Goal: Information Seeking & Learning: Learn about a topic

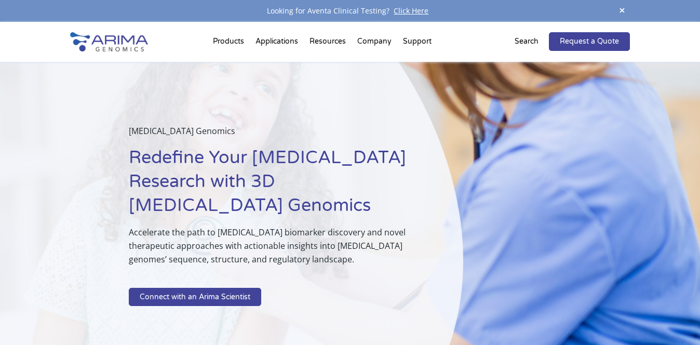
click at [125, 48] on img at bounding box center [109, 41] width 78 height 19
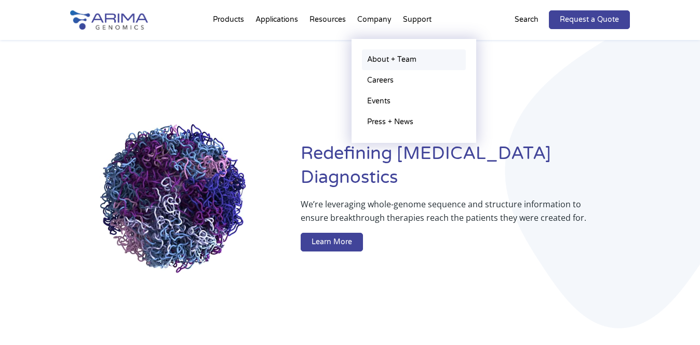
click at [373, 58] on link "About + Team" at bounding box center [414, 59] width 104 height 21
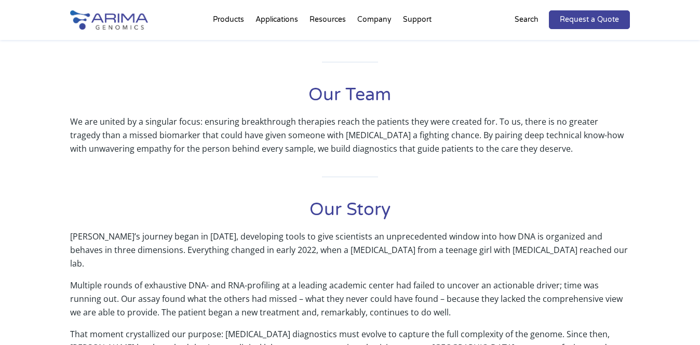
scroll to position [413, 0]
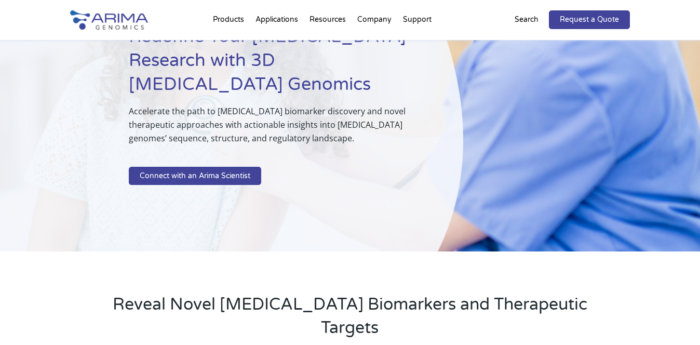
scroll to position [99, 0]
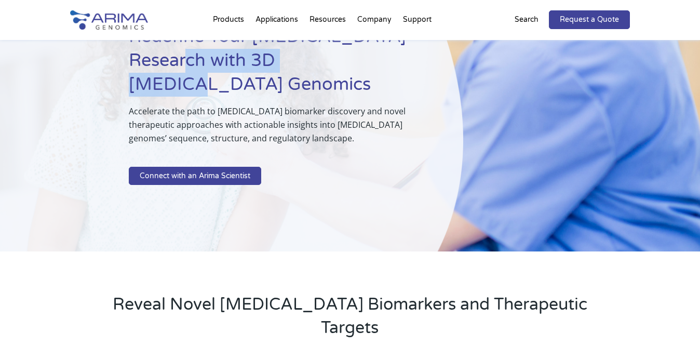
drag, startPoint x: 171, startPoint y: 59, endPoint x: 346, endPoint y: 62, distance: 175.1
click at [346, 62] on h1 "Redefine Your [MEDICAL_DATA] Research with 3D [MEDICAL_DATA] Genomics" at bounding box center [270, 64] width 283 height 79
copy h1 "3D Cancer Genomics"
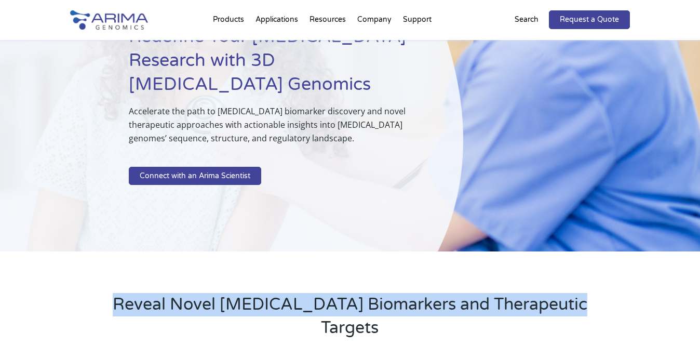
drag, startPoint x: 124, startPoint y: 274, endPoint x: 717, endPoint y: 255, distance: 593.5
copy h2 "Reveal Novel [MEDICAL_DATA] Biomarkers and Therapeutic Targets"
click at [105, 218] on div "Cancer Genomics Redefine Your Cancer Research with 3D Cancer Genomics Accelerat…" at bounding box center [231, 96] width 463 height 311
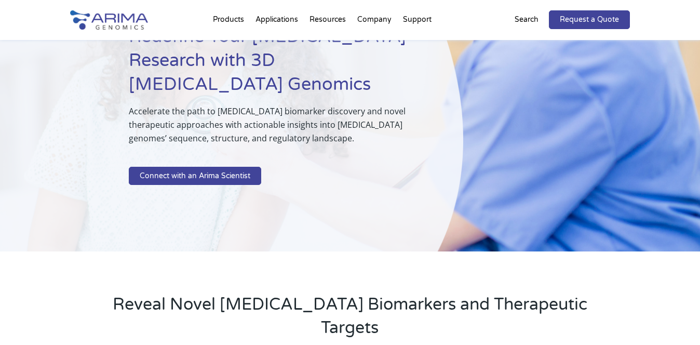
scroll to position [83, 0]
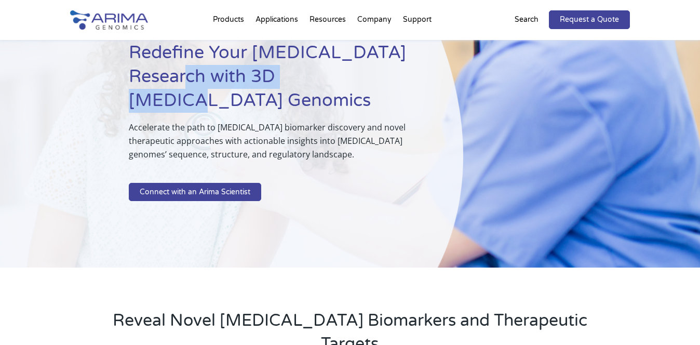
drag, startPoint x: 169, startPoint y: 71, endPoint x: 354, endPoint y: 84, distance: 185.9
click at [354, 84] on h1 "Redefine Your [MEDICAL_DATA] Research with 3D [MEDICAL_DATA] Genomics" at bounding box center [270, 80] width 283 height 79
drag, startPoint x: 170, startPoint y: 77, endPoint x: 374, endPoint y: 76, distance: 204.2
click at [374, 76] on h1 "Redefine Your [MEDICAL_DATA] Research with 3D [MEDICAL_DATA] Genomics" at bounding box center [270, 80] width 283 height 79
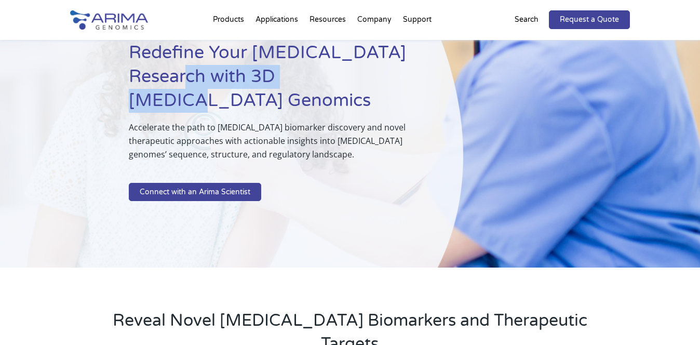
copy h1 "3D Cancer Genomics"
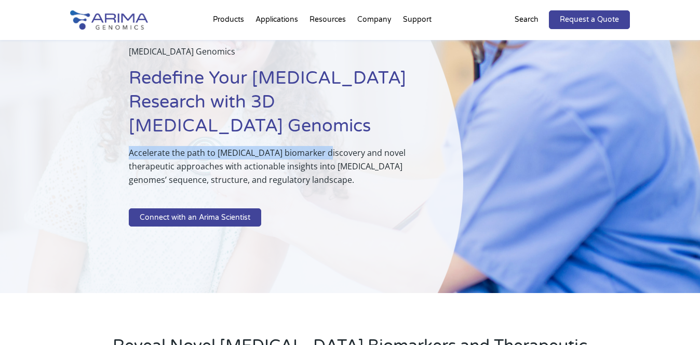
drag, startPoint x: 124, startPoint y: 125, endPoint x: 322, endPoint y: 131, distance: 198.0
click at [322, 131] on div "Cancer Genomics Redefine Your Cancer Research with 3D Cancer Genomics Accelerat…" at bounding box center [231, 137] width 463 height 311
copy p "Accelerate the path to cancer biomarker discovery"
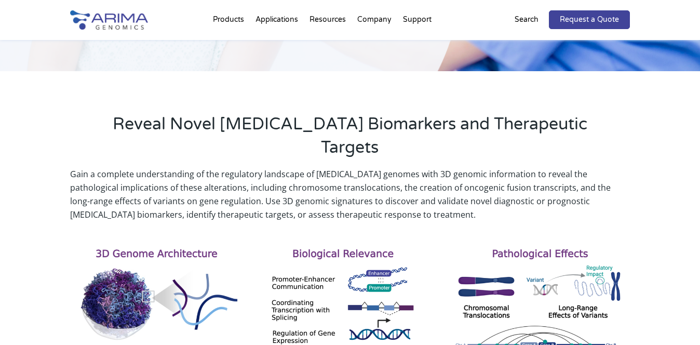
scroll to position [287, 0]
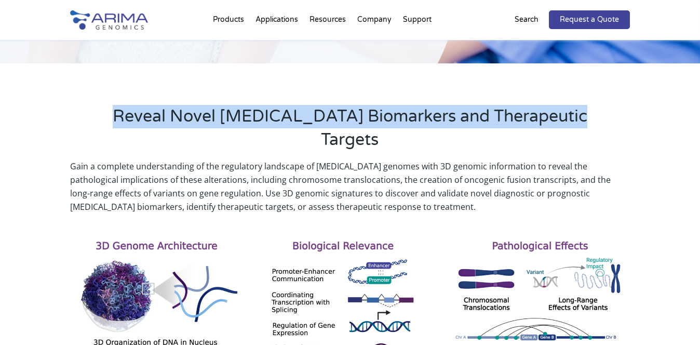
drag, startPoint x: 122, startPoint y: 89, endPoint x: 605, endPoint y: 94, distance: 483.1
click at [605, 105] on div "Reveal Novel [MEDICAL_DATA] Biomarkers and Therapeutic Targets" at bounding box center [350, 132] width 560 height 55
copy h2 "Reveal Novel [MEDICAL_DATA] Biomarkers and Therapeutic Targets"
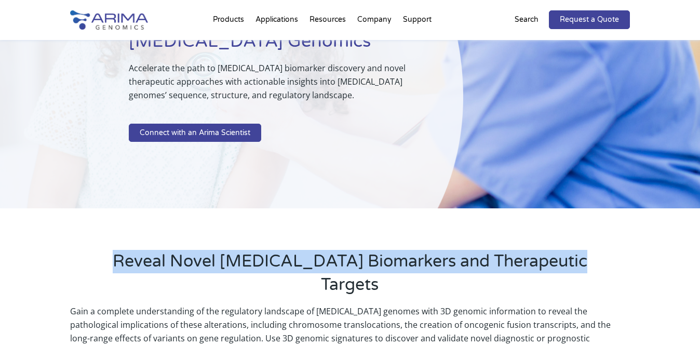
scroll to position [96, 0]
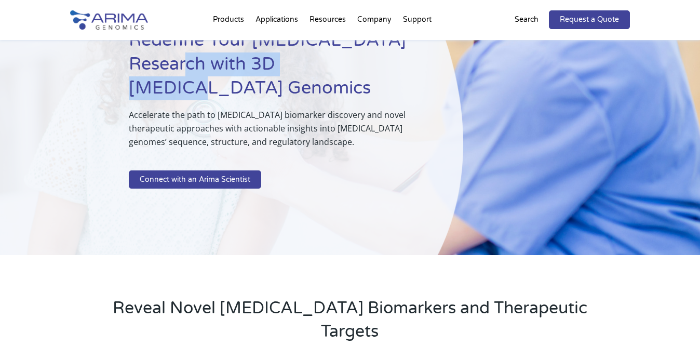
drag, startPoint x: 169, startPoint y: 65, endPoint x: 343, endPoint y: 61, distance: 174.1
click at [343, 61] on h1 "Redefine Your [MEDICAL_DATA] Research with 3D [MEDICAL_DATA] Genomics" at bounding box center [270, 68] width 283 height 79
copy h1 "3D Cancer Genomics"
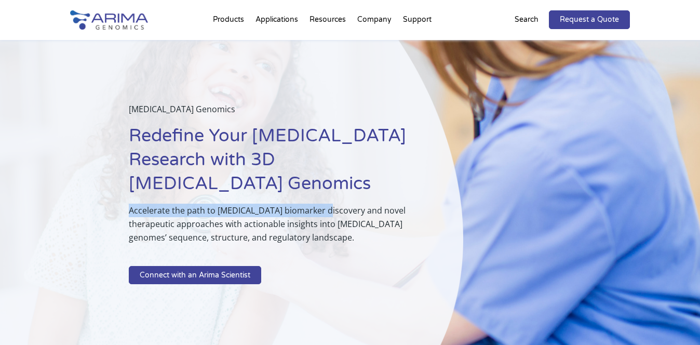
drag, startPoint x: 126, startPoint y: 191, endPoint x: 323, endPoint y: 188, distance: 196.9
click at [323, 188] on div "Cancer Genomics Redefine Your Cancer Research with 3D Cancer Genomics Accelerat…" at bounding box center [231, 195] width 463 height 311
copy p "Accelerate the path to cancer biomarker discovery"
click at [308, 204] on p "Accelerate the path to [MEDICAL_DATA] biomarker discovery and novel therapeutic…" at bounding box center [270, 228] width 283 height 49
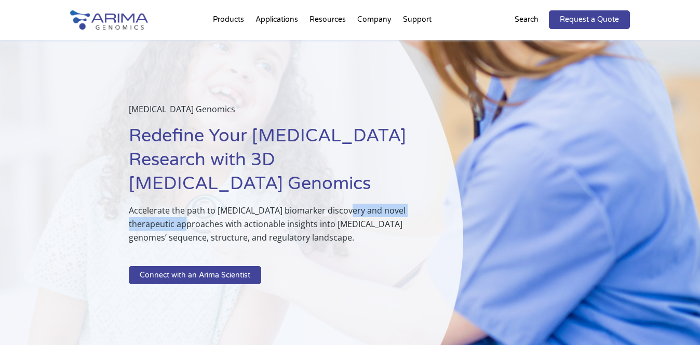
drag, startPoint x: 343, startPoint y: 190, endPoint x: 175, endPoint y: 201, distance: 168.2
click at [175, 204] on p "Accelerate the path to [MEDICAL_DATA] biomarker discovery and novel therapeutic…" at bounding box center [270, 228] width 283 height 49
copy p "novel therapeutic approaches"
